Goal: Task Accomplishment & Management: Use online tool/utility

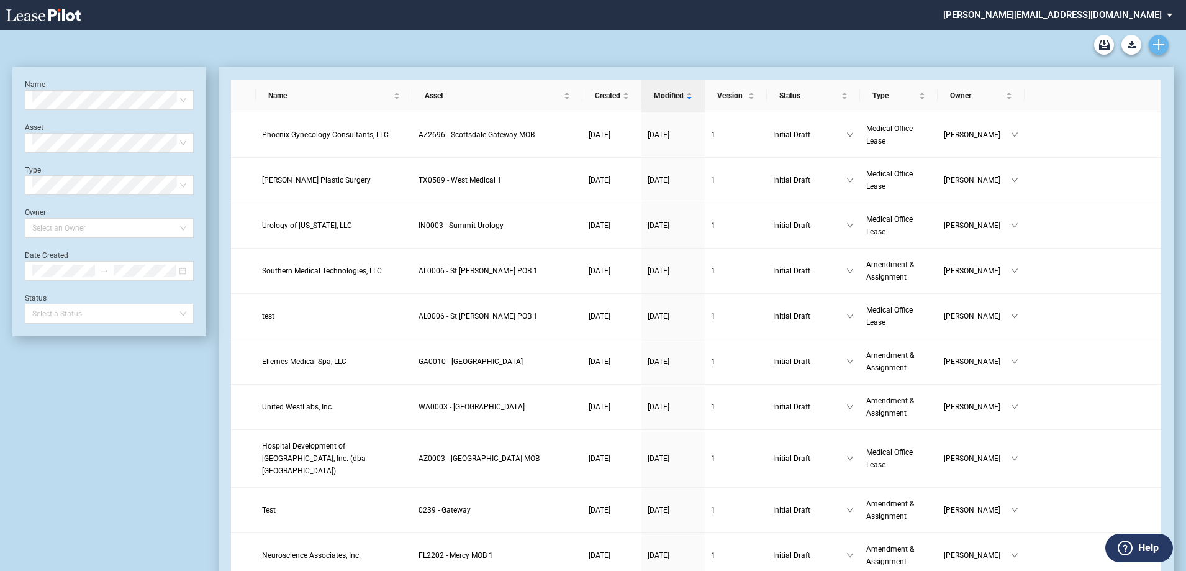
click at [1156, 42] on icon "Create new document" at bounding box center [1158, 44] width 11 height 11
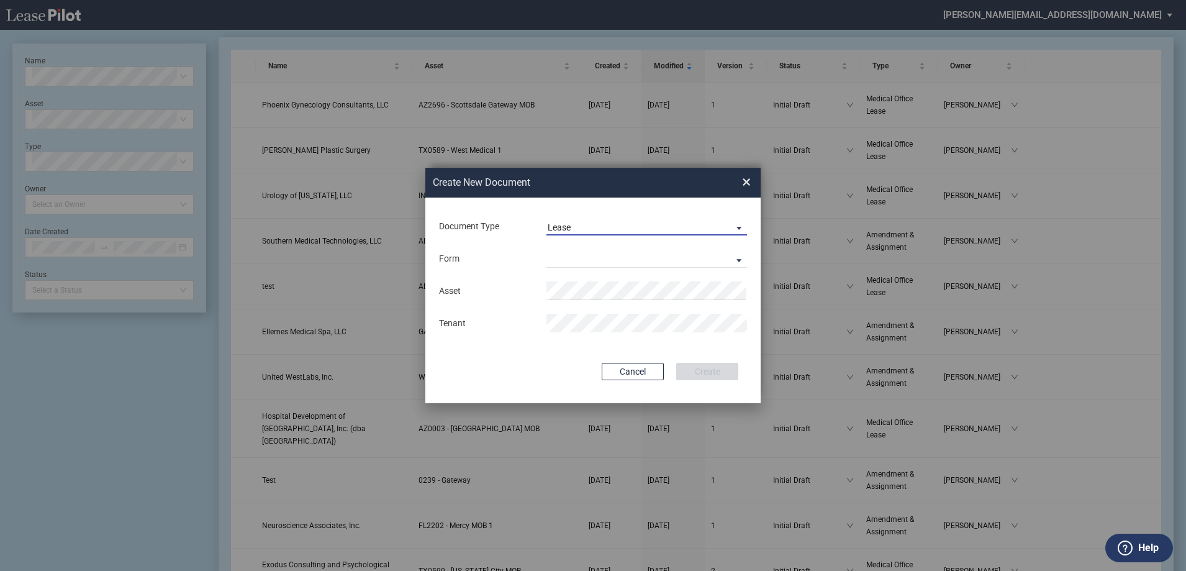
click at [583, 228] on span "Lease" at bounding box center [637, 228] width 178 height 12
click at [583, 228] on md-option "Lease" at bounding box center [648, 227] width 220 height 30
click at [580, 258] on md-select "Medical Office Lease Scottsdale Lease Louisville Lease 1370 Medical Place Lease…" at bounding box center [646, 258] width 201 height 19
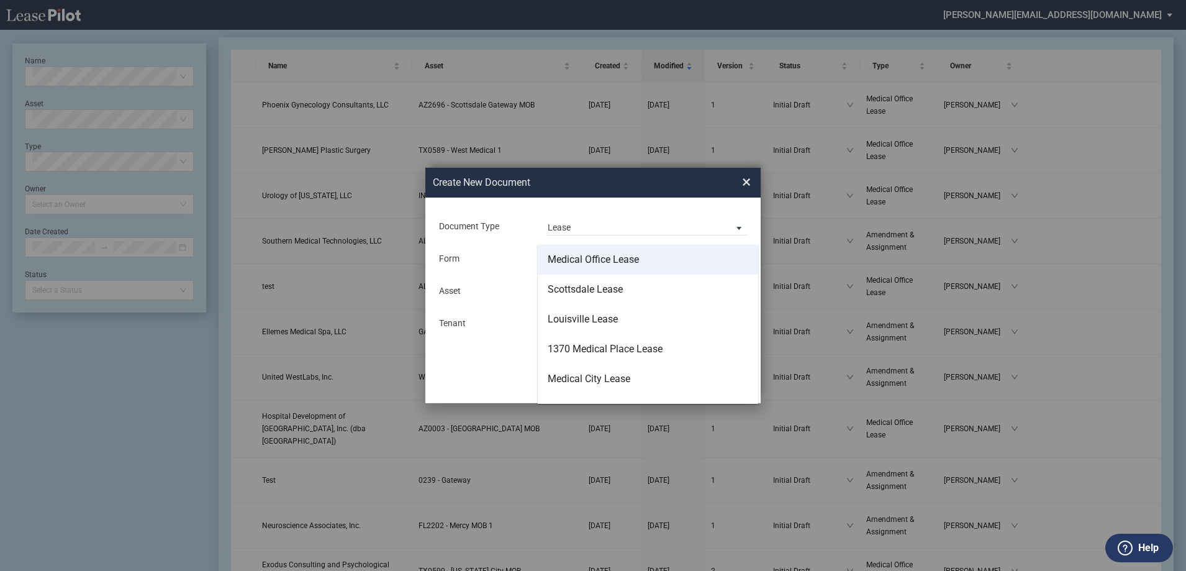
click at [584, 266] on div "Medical Office Lease" at bounding box center [593, 260] width 91 height 14
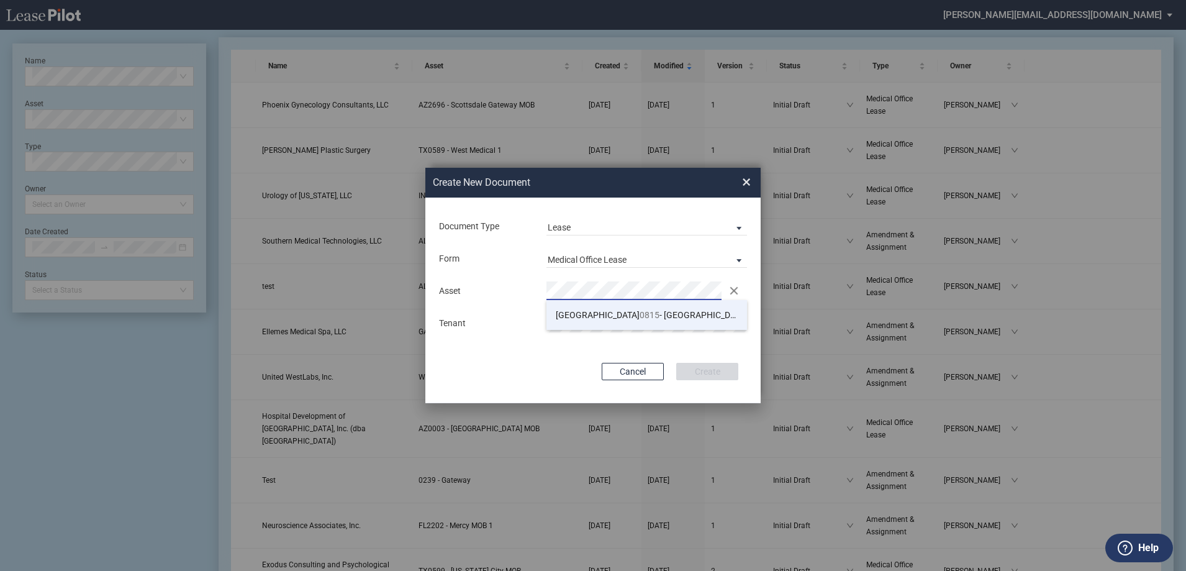
click at [590, 316] on span "TX 0815 - Remington Oaks" at bounding box center [652, 315] width 192 height 10
click at [687, 342] on div "Document Type Lease Deal Type Office Deal Type Office Form Medical Office Lease…" at bounding box center [592, 300] width 335 height 206
click at [720, 369] on button "Create" at bounding box center [707, 371] width 62 height 17
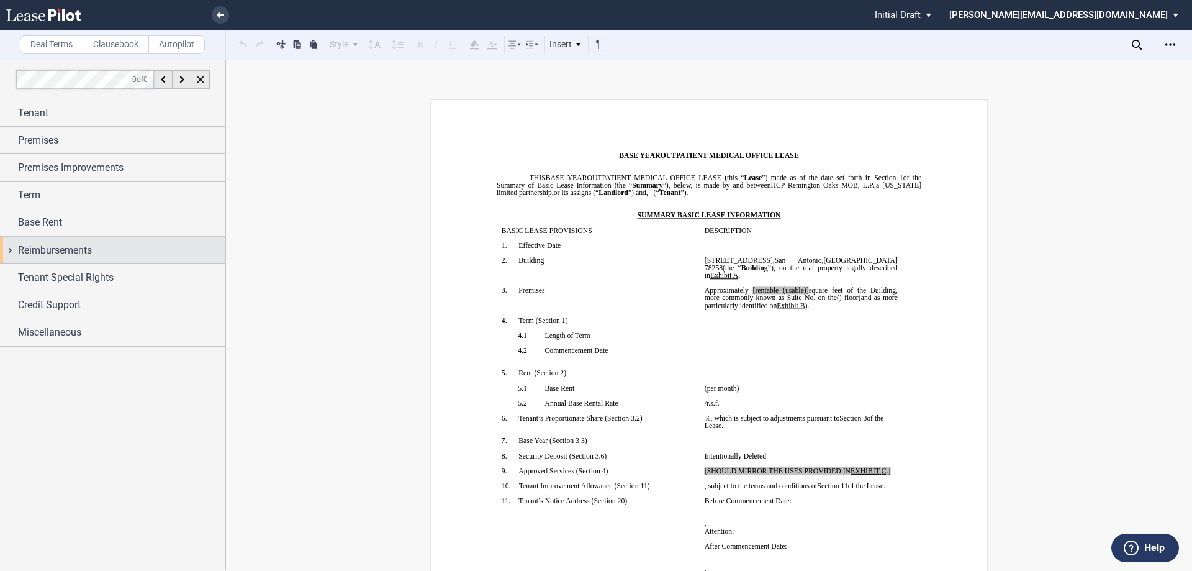
click at [11, 252] on div "Reimbursements" at bounding box center [112, 250] width 225 height 27
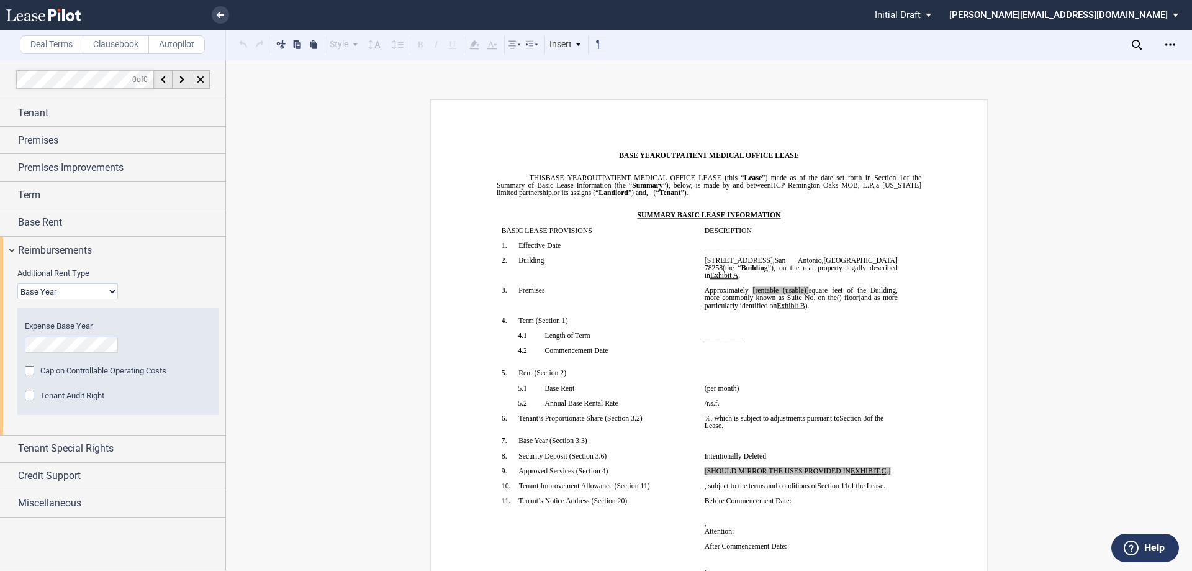
click at [44, 290] on select "Base Year Triple Net" at bounding box center [67, 291] width 101 height 16
select select "triple net"
click at [17, 283] on select "Base Year Triple Net" at bounding box center [67, 291] width 101 height 16
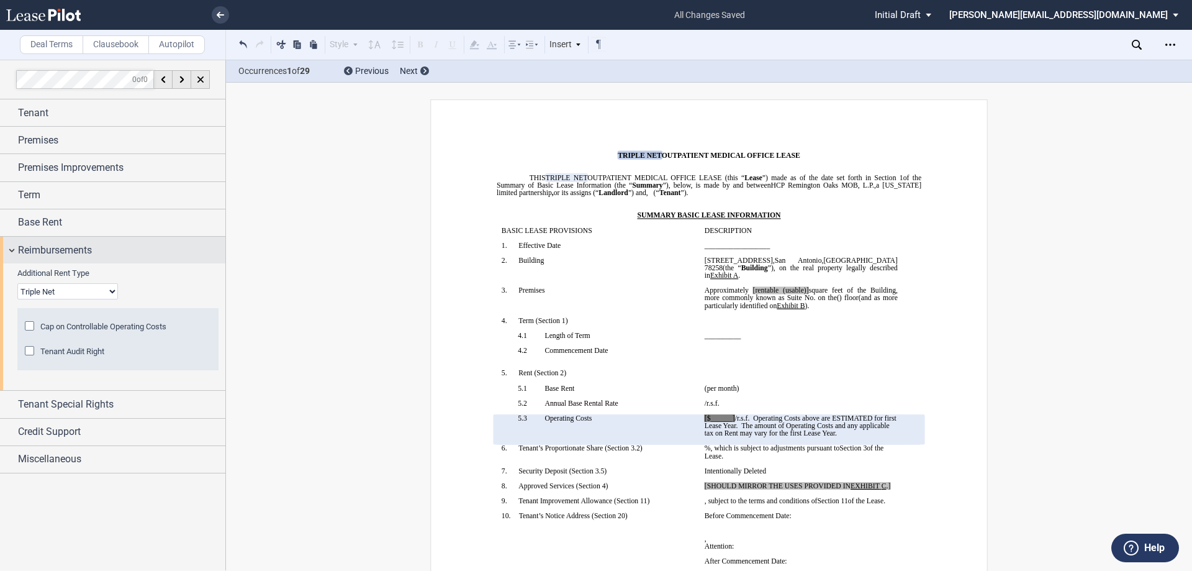
click at [12, 247] on div "Reimbursements" at bounding box center [112, 250] width 225 height 27
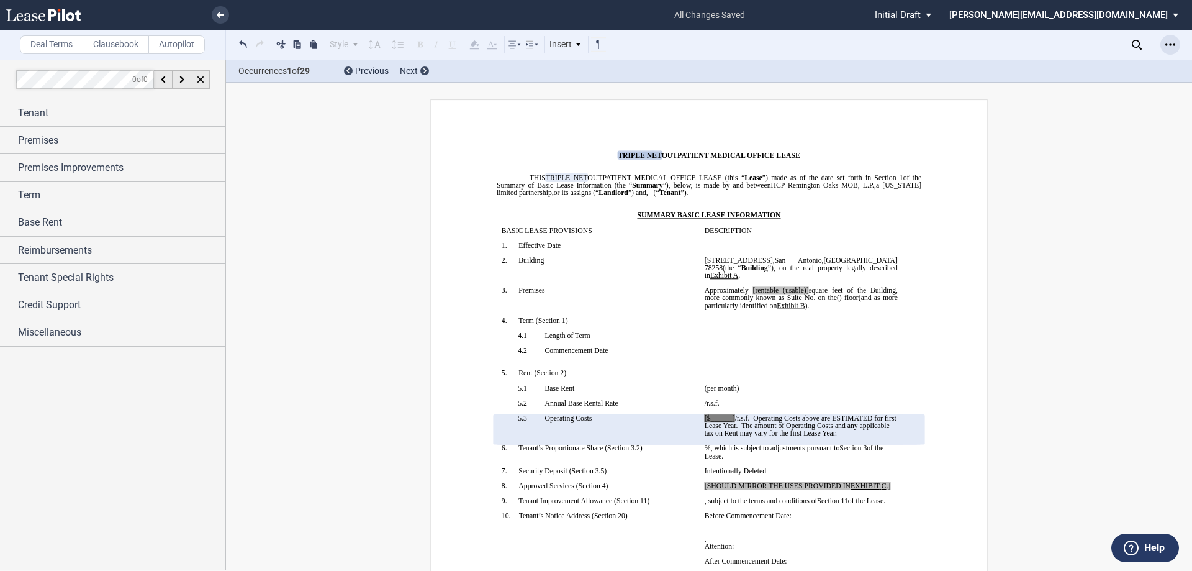
click at [1170, 44] on use "Open Lease options menu" at bounding box center [1171, 44] width 10 height 2
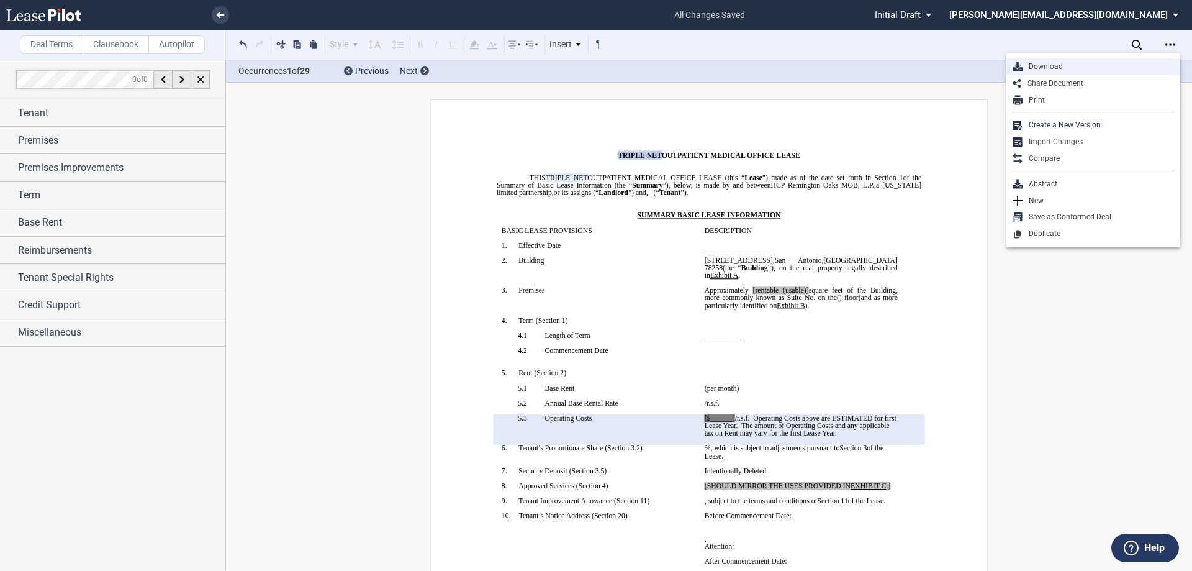
click at [1050, 66] on div "Download" at bounding box center [1099, 66] width 152 height 11
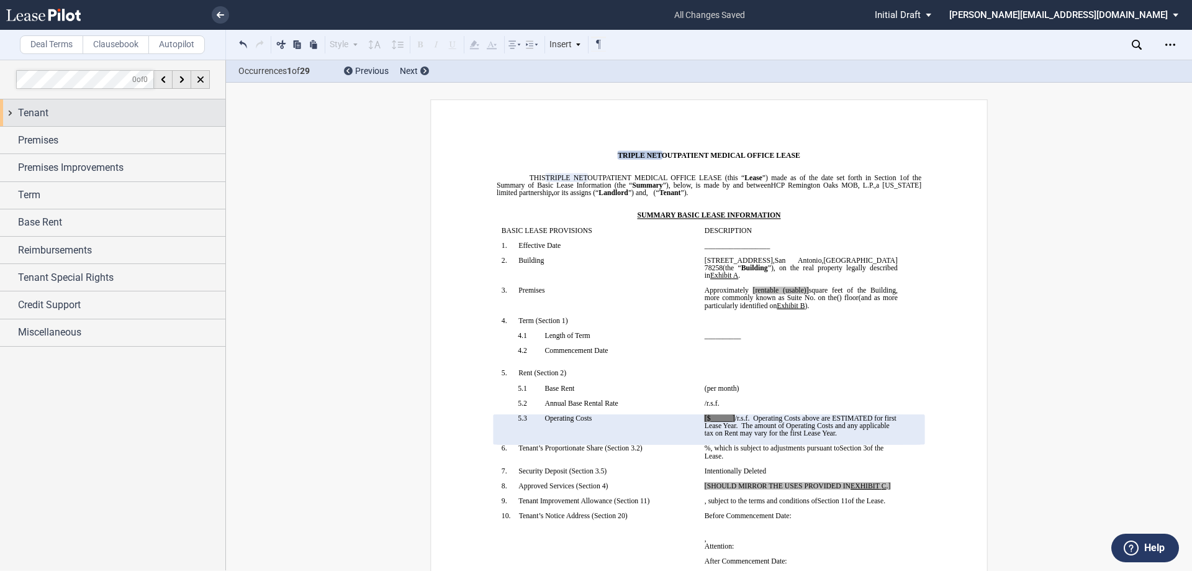
click at [10, 111] on div "Tenant" at bounding box center [112, 112] width 225 height 27
